Goal: Information Seeking & Learning: Check status

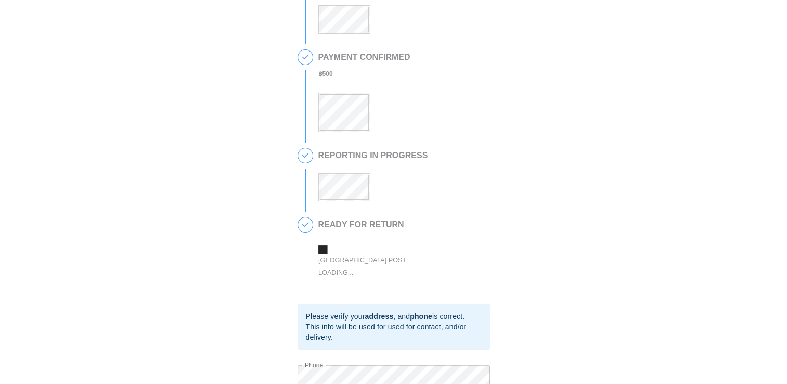
scroll to position [225, 0]
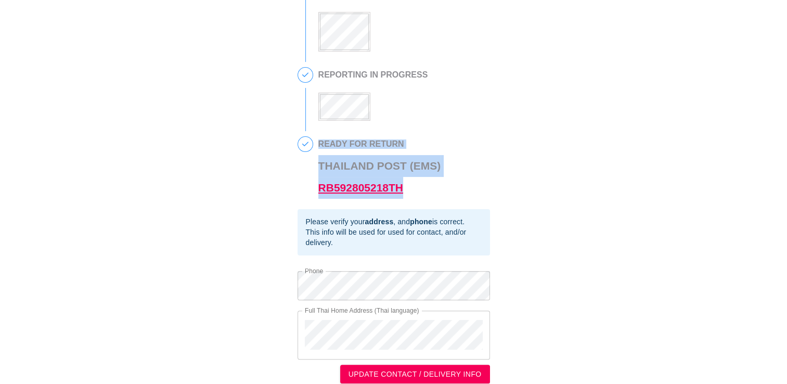
drag, startPoint x: 317, startPoint y: 194, endPoint x: 402, endPoint y: 199, distance: 84.5
click at [402, 199] on div "4 READY FOR RETURN [GEOGRAPHIC_DATA] Post (EMS) RB592805218TH" at bounding box center [394, 172] width 193 height 73
drag, startPoint x: 402, startPoint y: 199, endPoint x: 414, endPoint y: 197, distance: 12.6
click at [414, 197] on h3 "Thailand Post (EMS) RB592805218TH" at bounding box center [380, 177] width 123 height 44
click at [413, 195] on h3 "Thailand Post (EMS) RB592805218TH" at bounding box center [380, 177] width 123 height 44
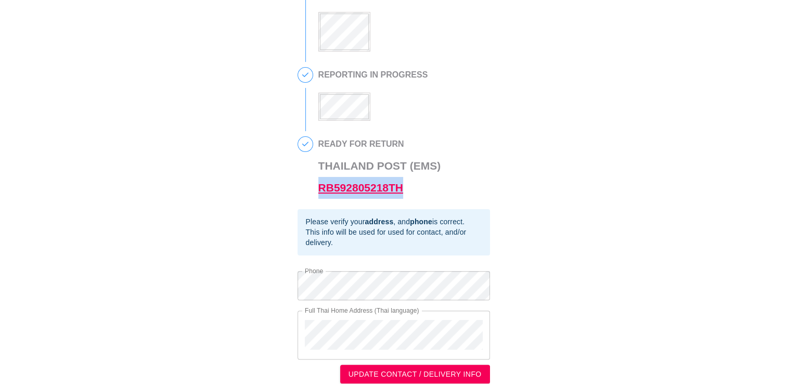
drag, startPoint x: 408, startPoint y: 196, endPoint x: 318, endPoint y: 197, distance: 90.1
click at [319, 197] on h3 "Thailand Post (EMS) RB592805218TH" at bounding box center [380, 177] width 123 height 44
drag, startPoint x: 318, startPoint y: 197, endPoint x: 334, endPoint y: 199, distance: 16.2
copy link "RB592805218TH"
click at [357, 194] on link "RB592805218TH" at bounding box center [361, 188] width 85 height 12
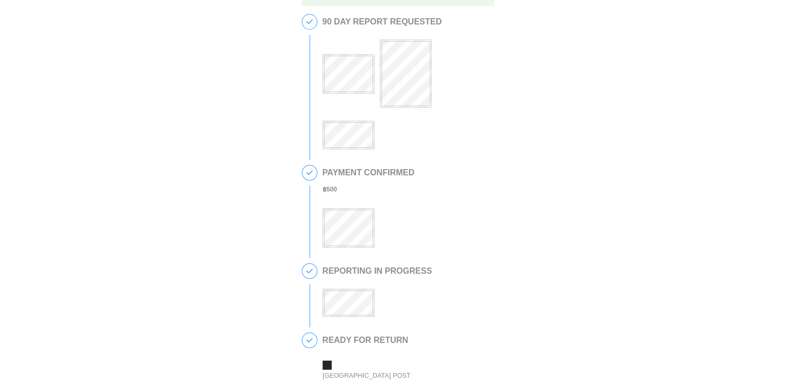
scroll to position [156, 0]
